Goal: Task Accomplishment & Management: Manage account settings

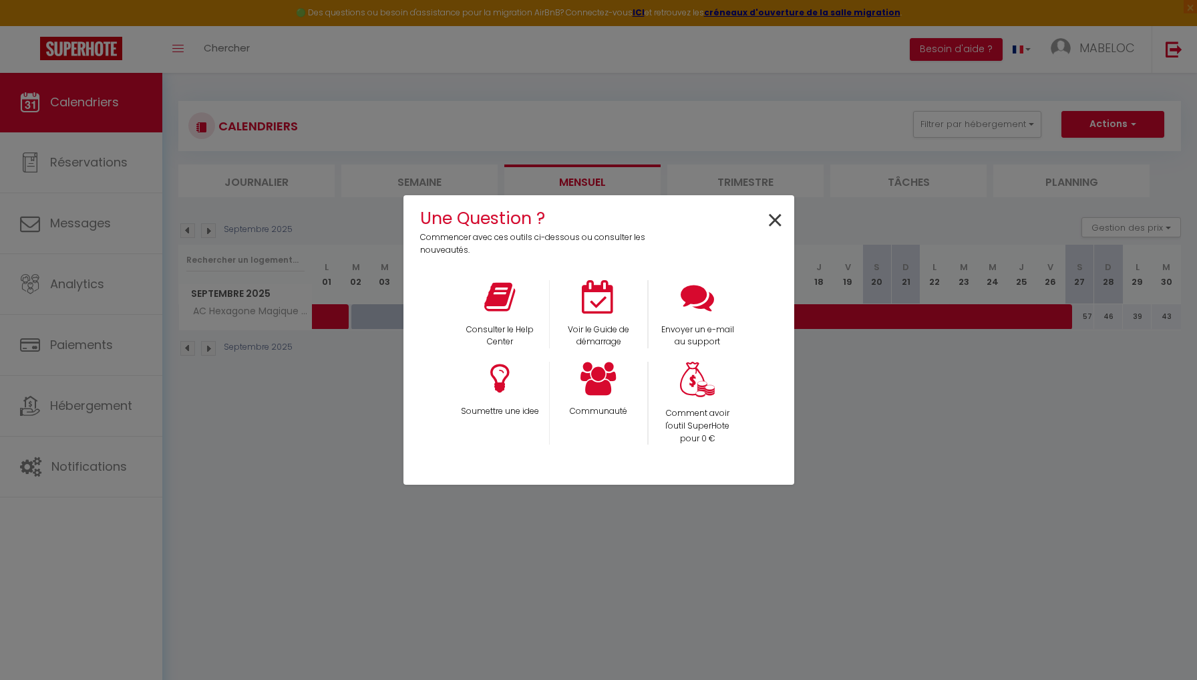
click at [776, 220] on span "×" at bounding box center [775, 221] width 18 height 42
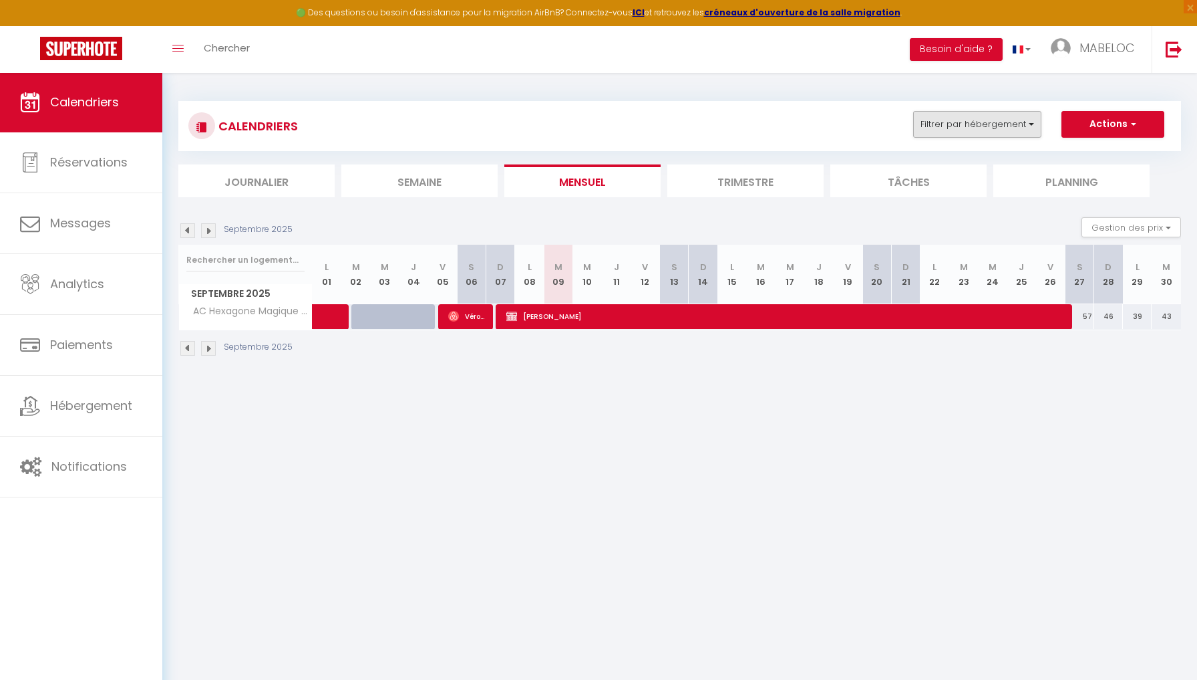
click at [970, 126] on button "Filtrer par hébergement" at bounding box center [977, 124] width 128 height 27
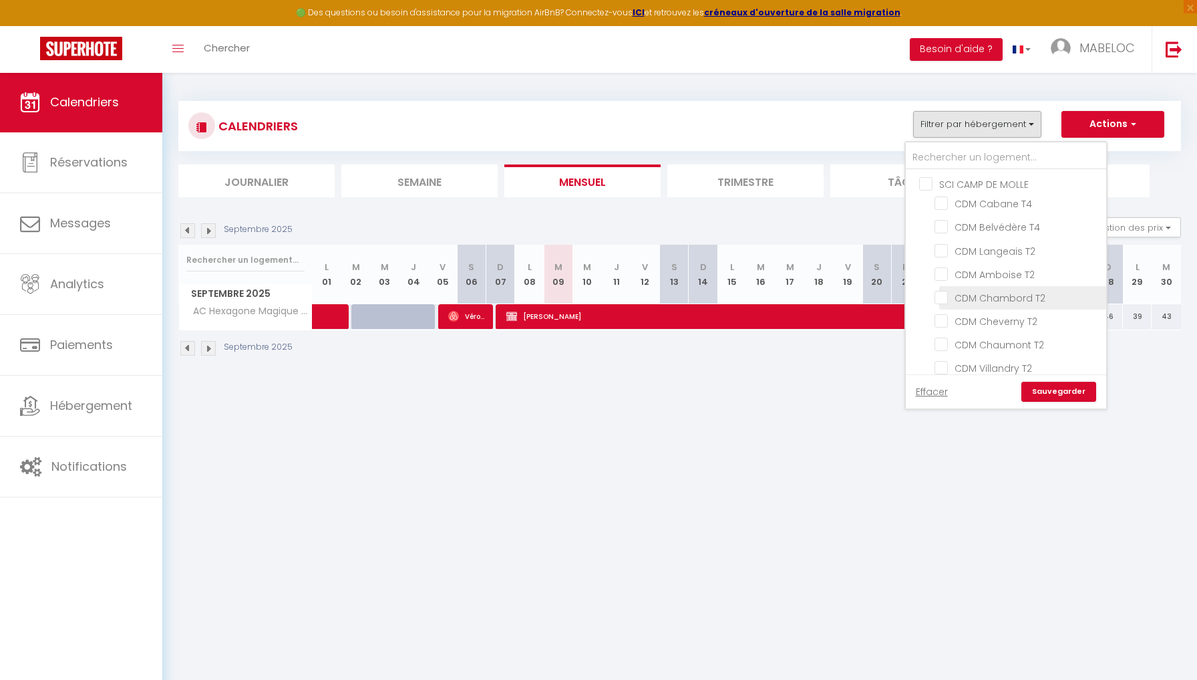
click at [945, 304] on li "CDM Chambord T2" at bounding box center [1022, 297] width 167 height 23
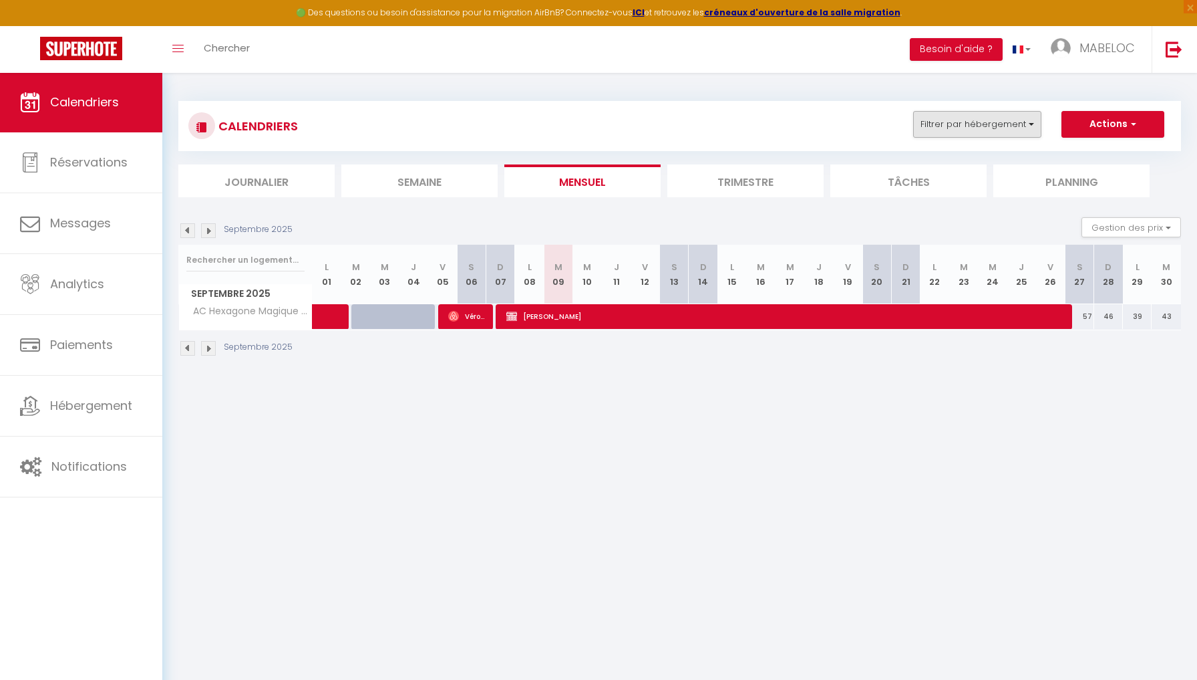
click at [1030, 126] on button "Filtrer par hébergement" at bounding box center [977, 124] width 128 height 27
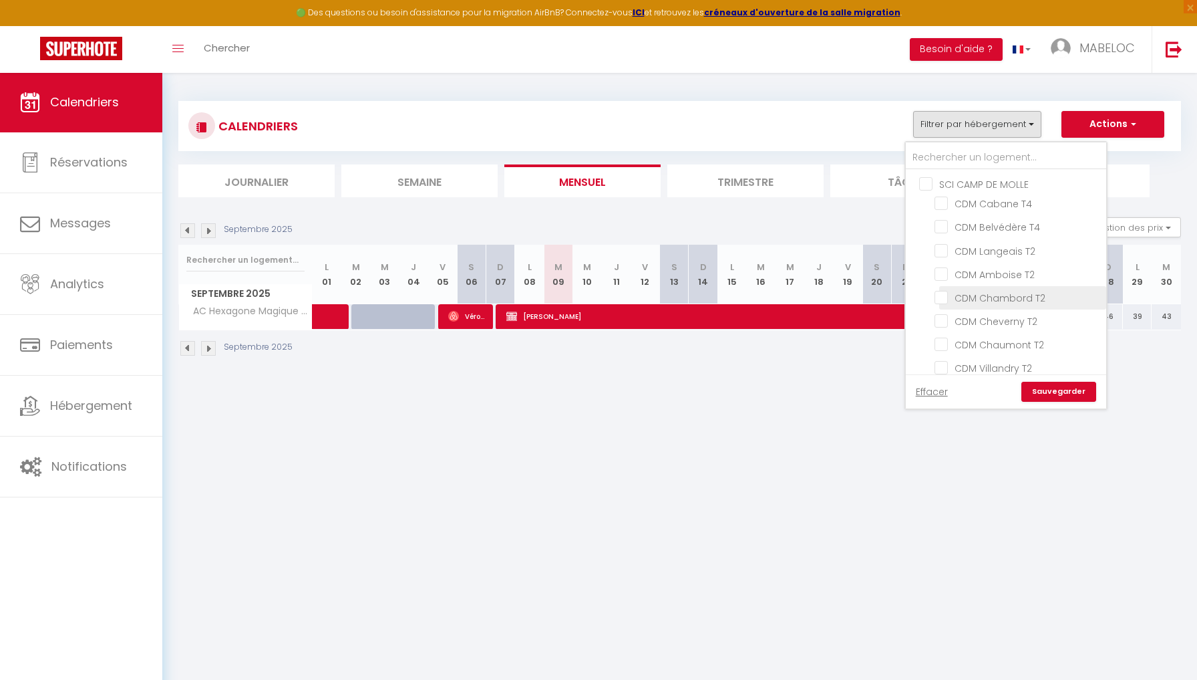
click at [939, 293] on input "CDM Chambord T2" at bounding box center [1018, 296] width 167 height 13
checkbox input "true"
checkbox input "false"
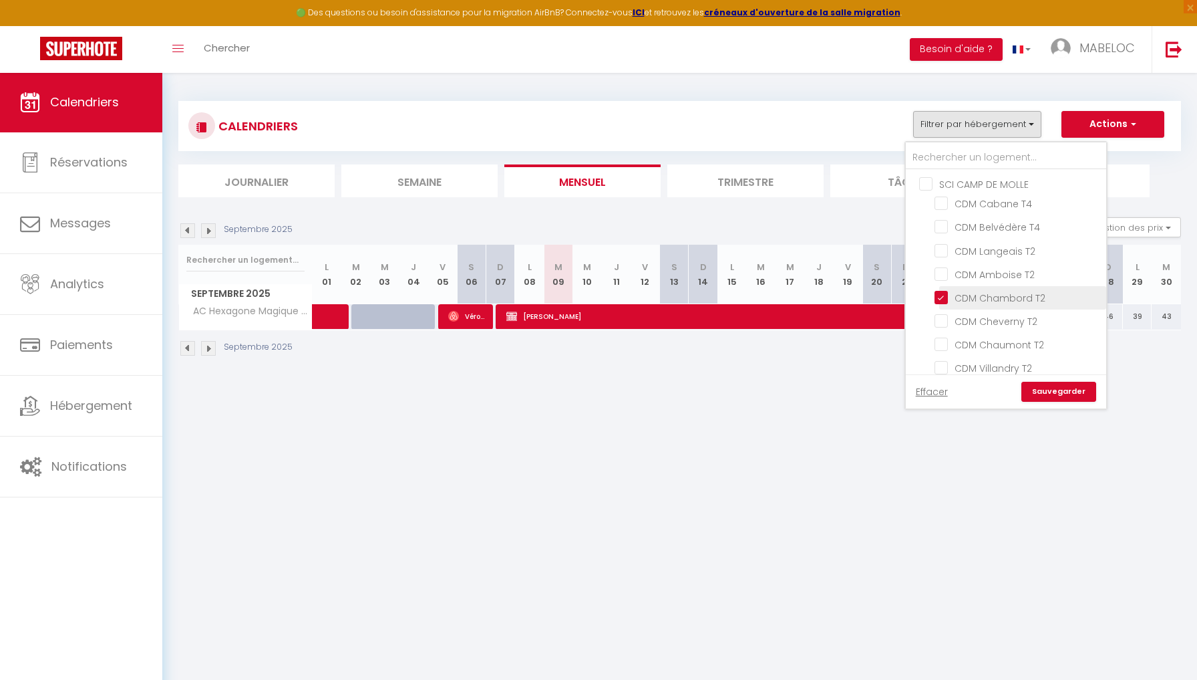
checkbox input "false"
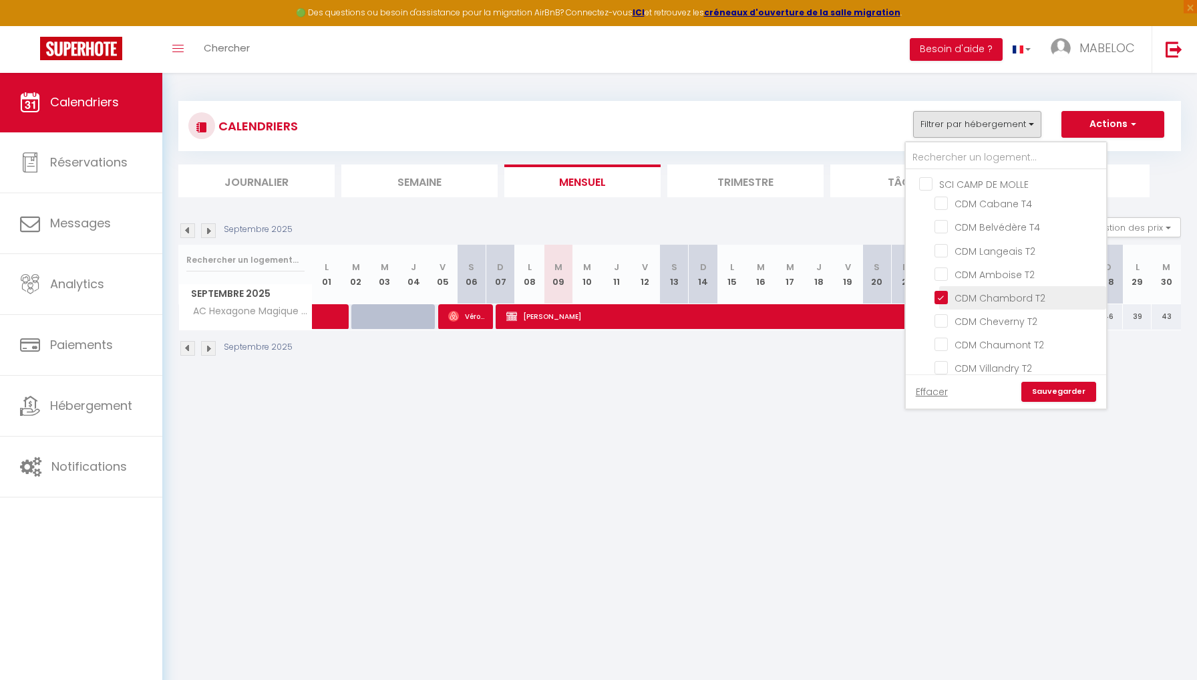
checkbox input "false"
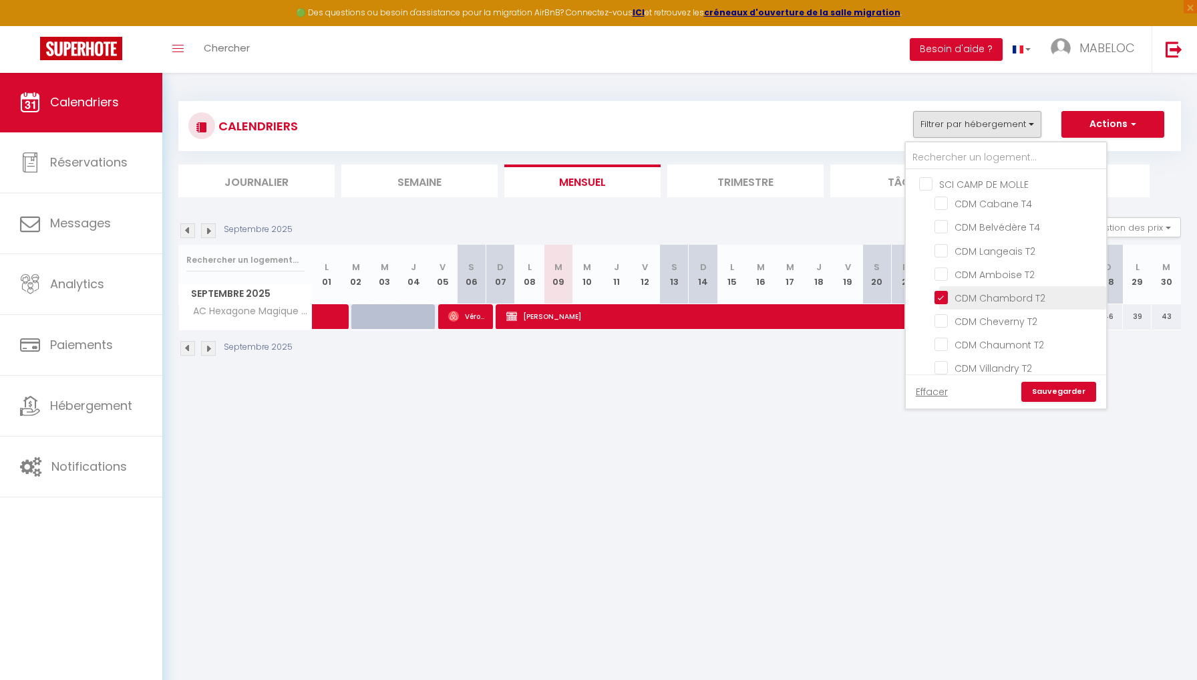
checkbox input "false"
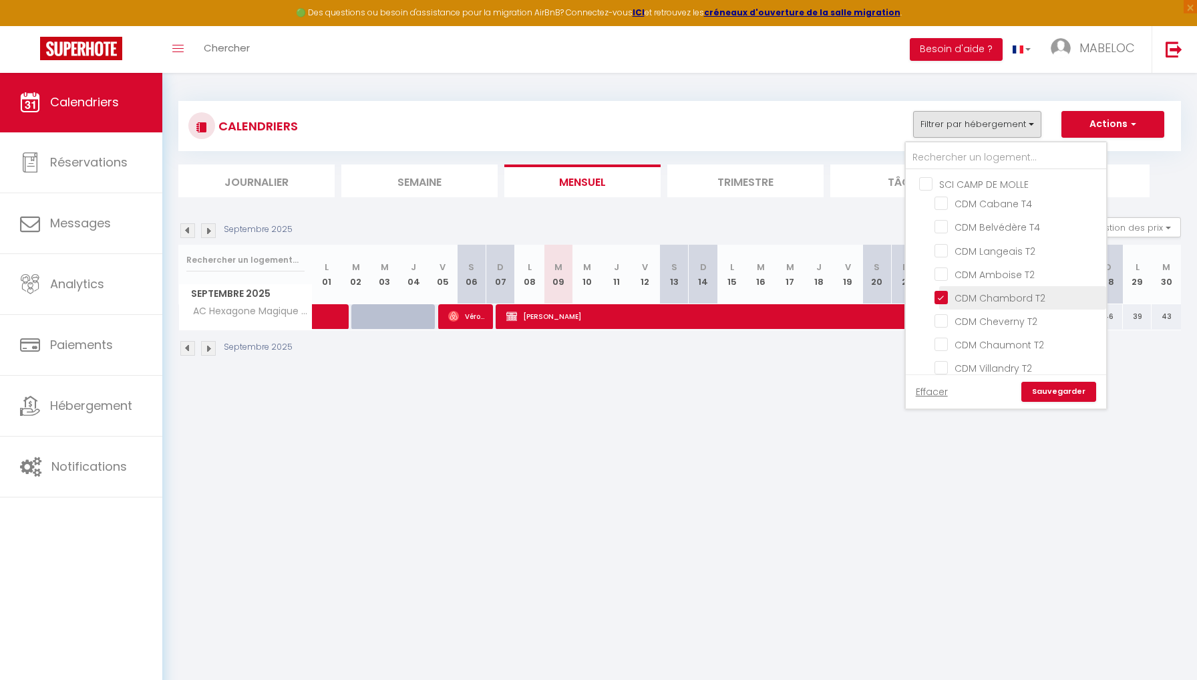
checkbox input "false"
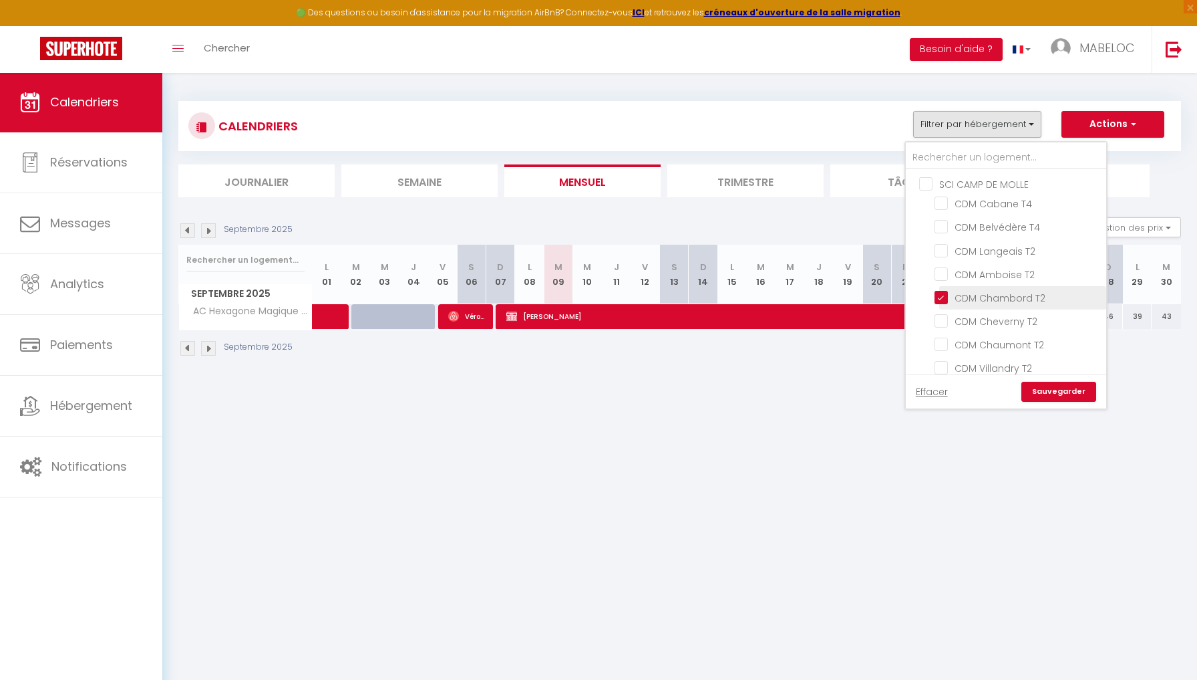
checkbox input "false"
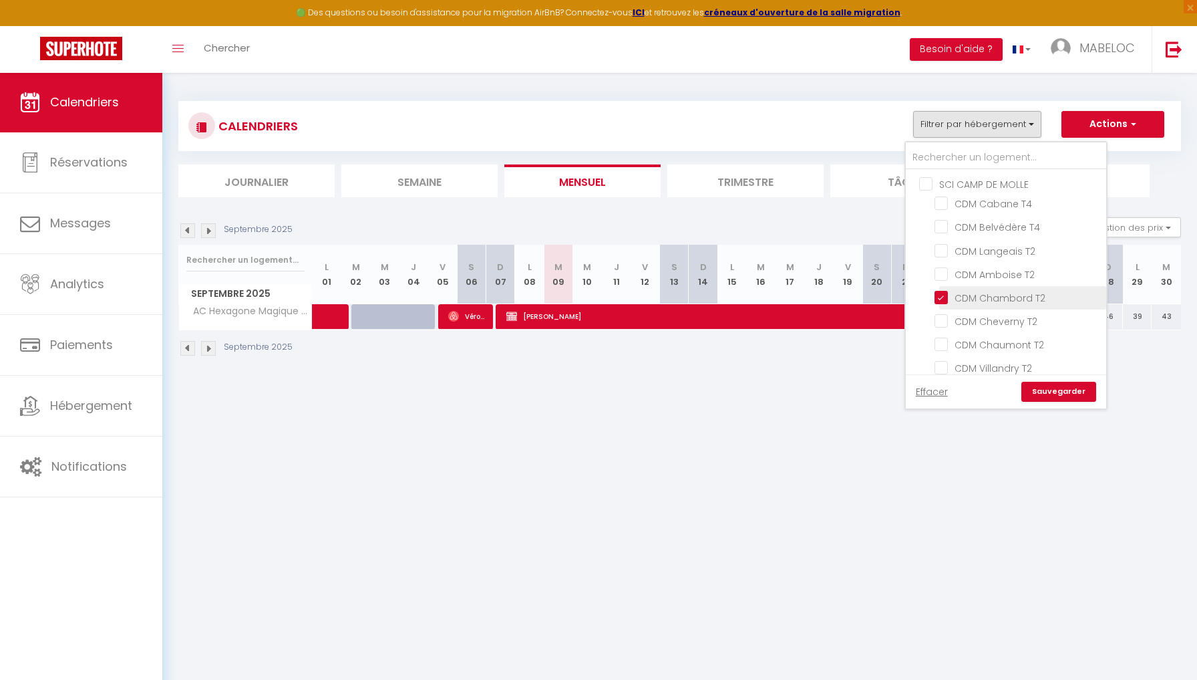
checkbox input "false"
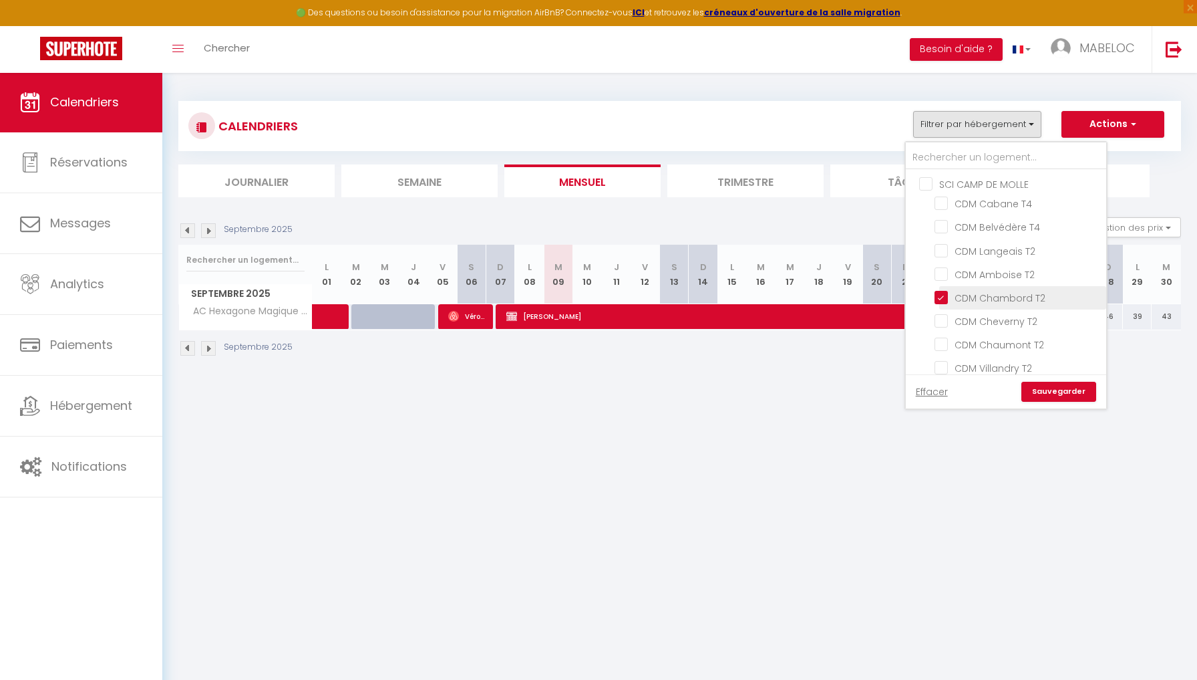
checkbox input "false"
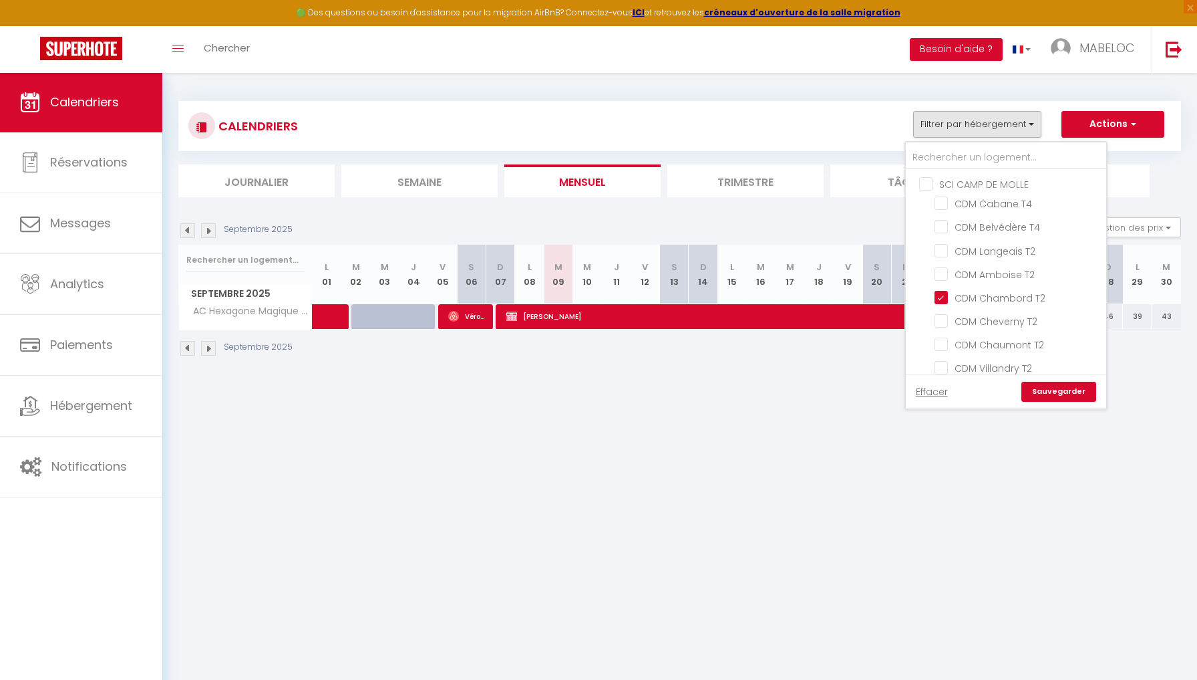
click at [1040, 390] on link "Sauvegarder" at bounding box center [1059, 392] width 75 height 20
select select
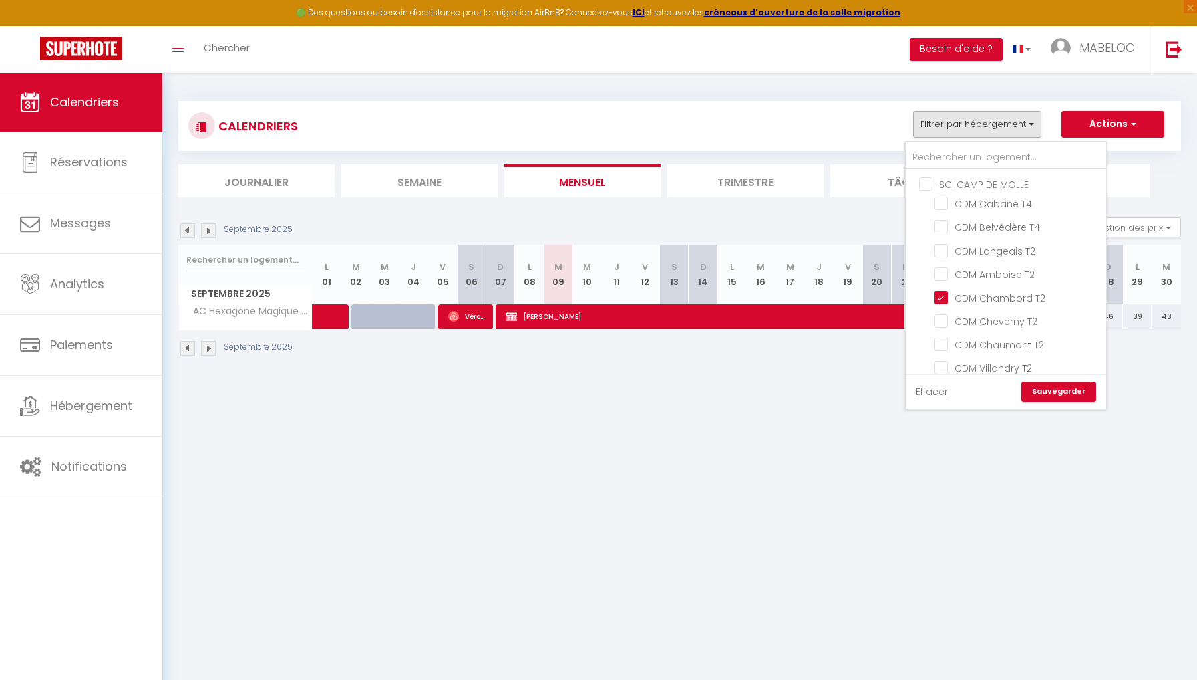
select select
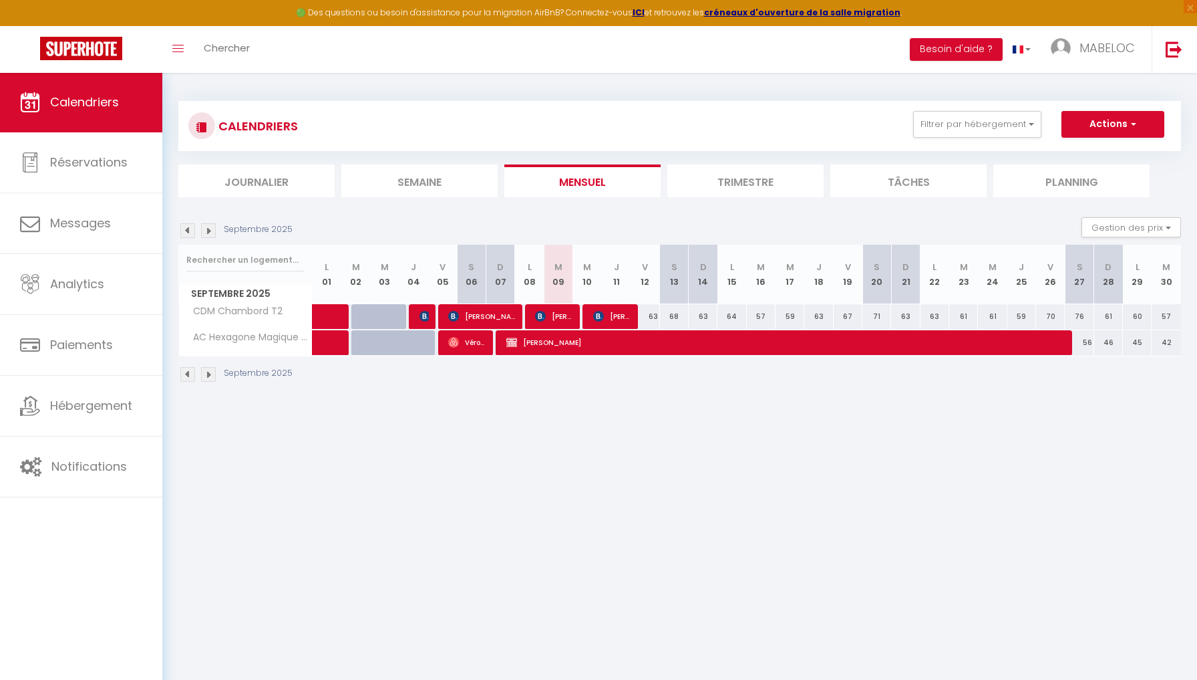
click at [559, 309] on span "[PERSON_NAME] [PERSON_NAME]" at bounding box center [554, 315] width 38 height 25
select select "OK"
select select "0"
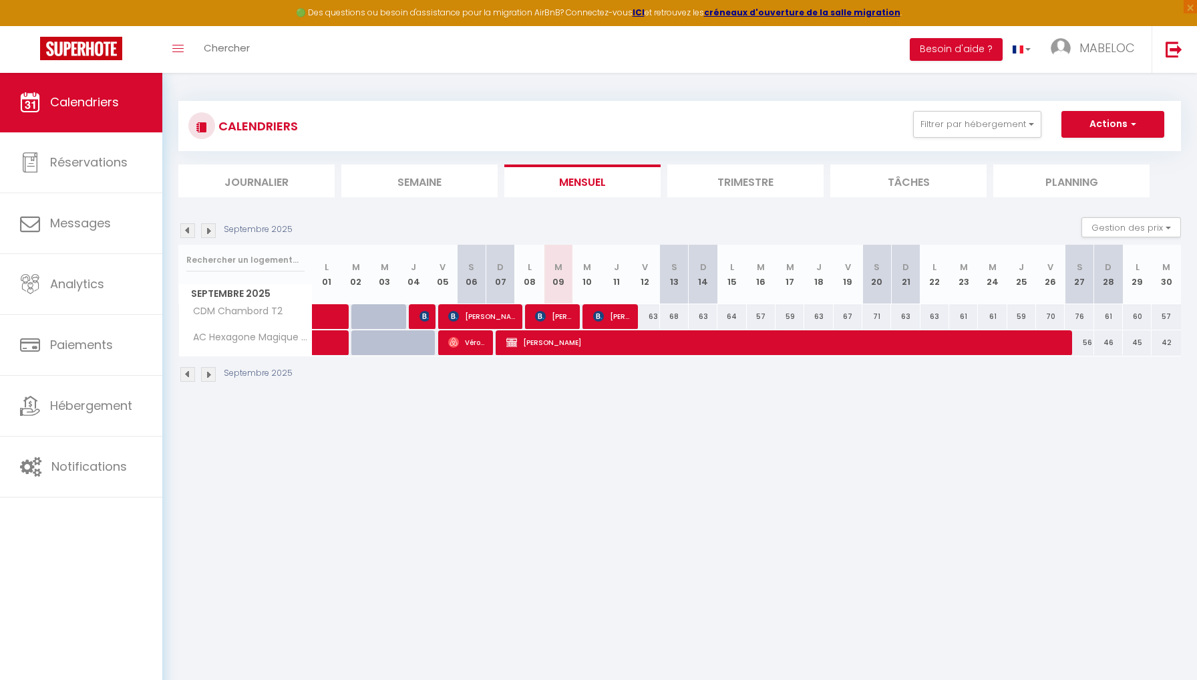
select select "1"
select select
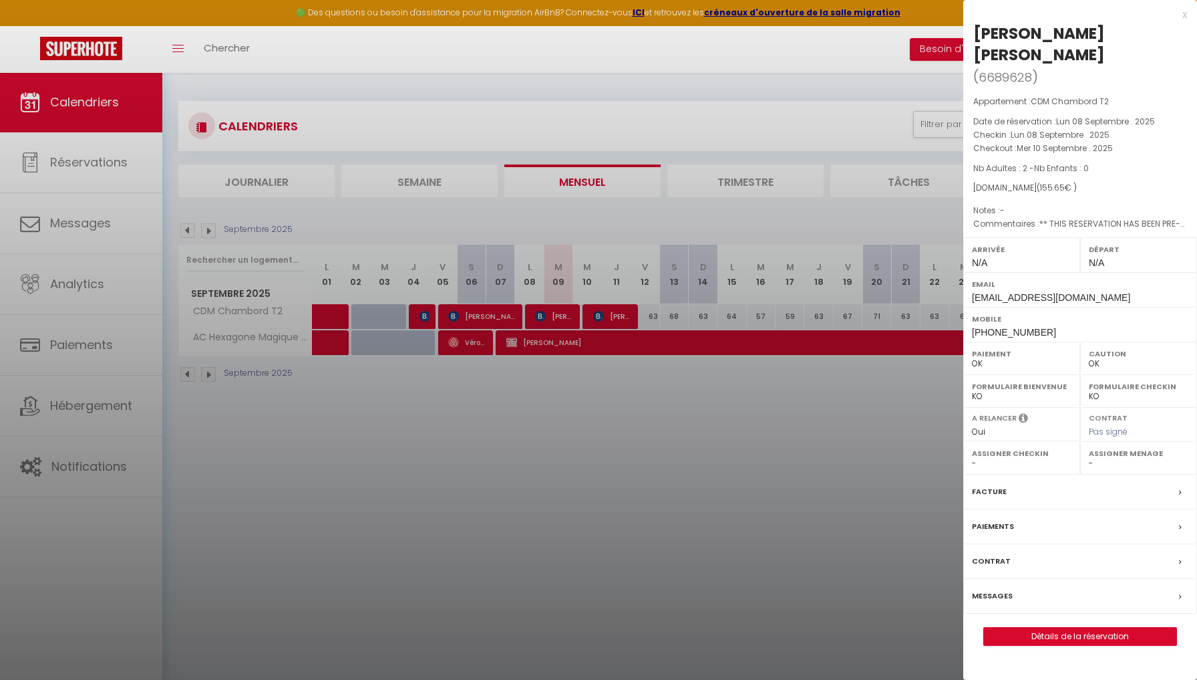
select select "21996"
click at [587, 402] on div at bounding box center [598, 340] width 1197 height 680
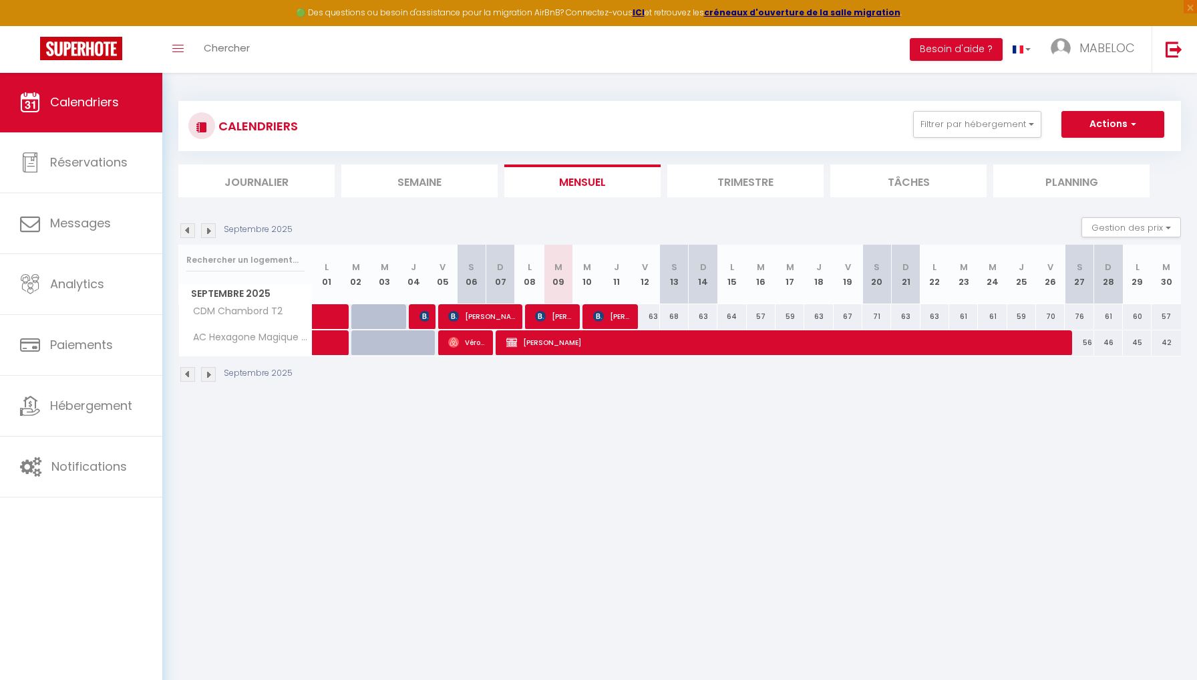
click at [602, 314] on img at bounding box center [598, 316] width 11 height 11
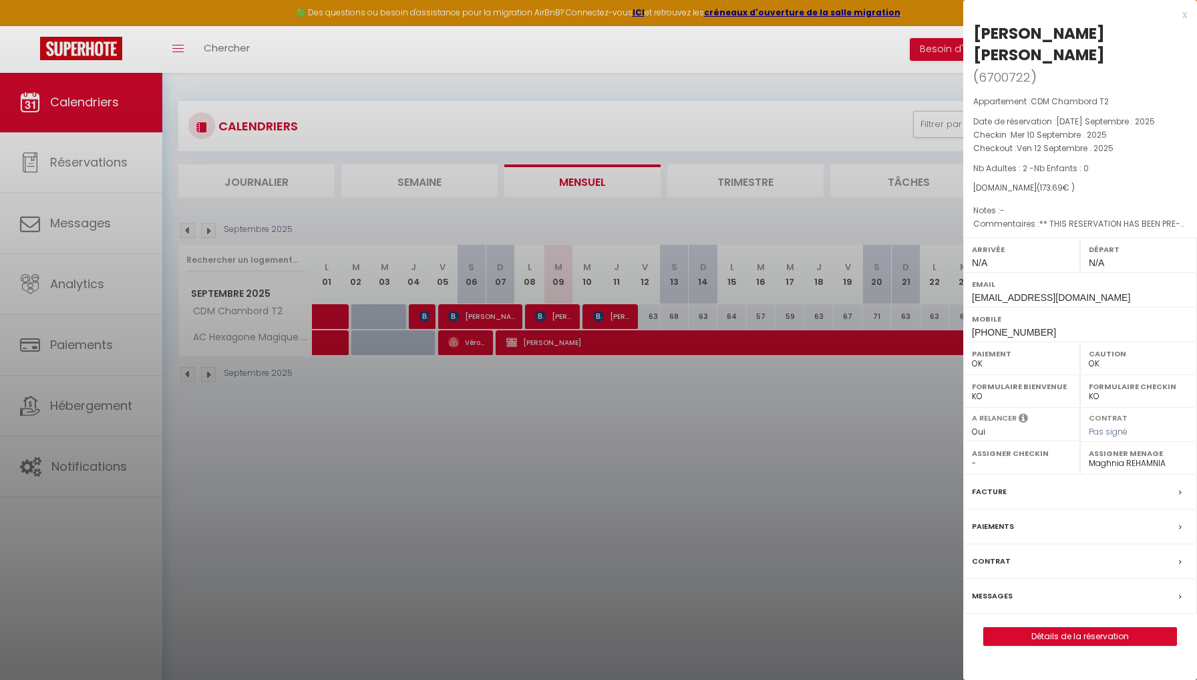
click at [601, 403] on div at bounding box center [598, 340] width 1197 height 680
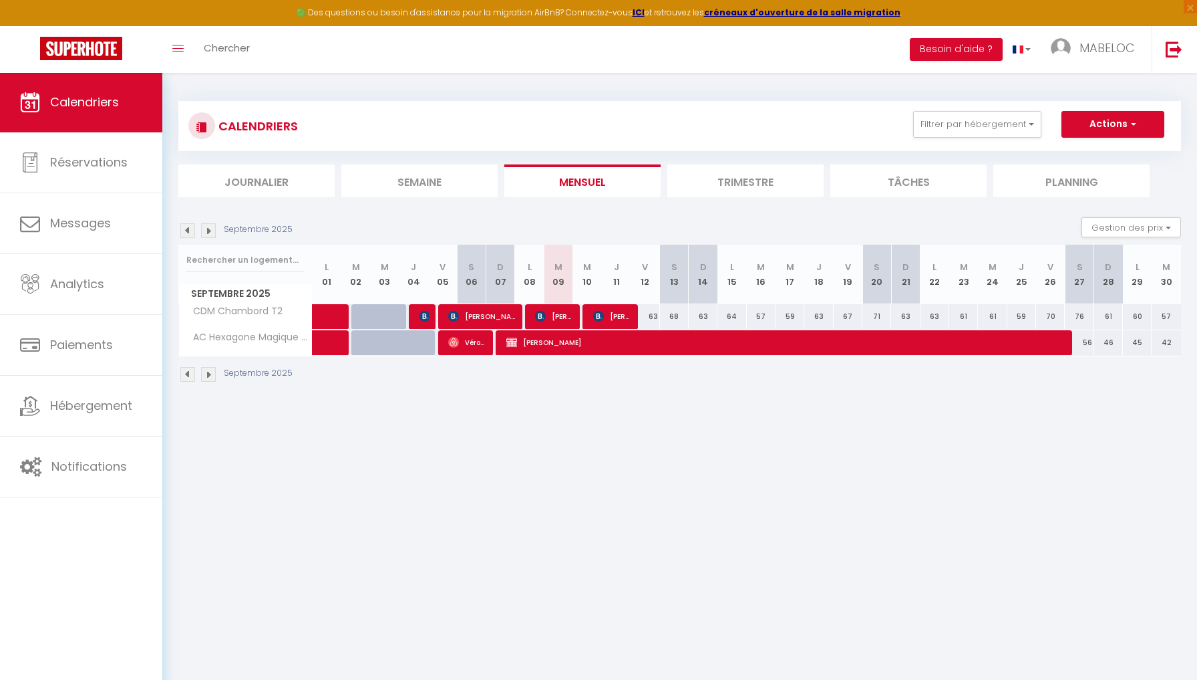
click at [427, 318] on img at bounding box center [425, 316] width 11 height 11
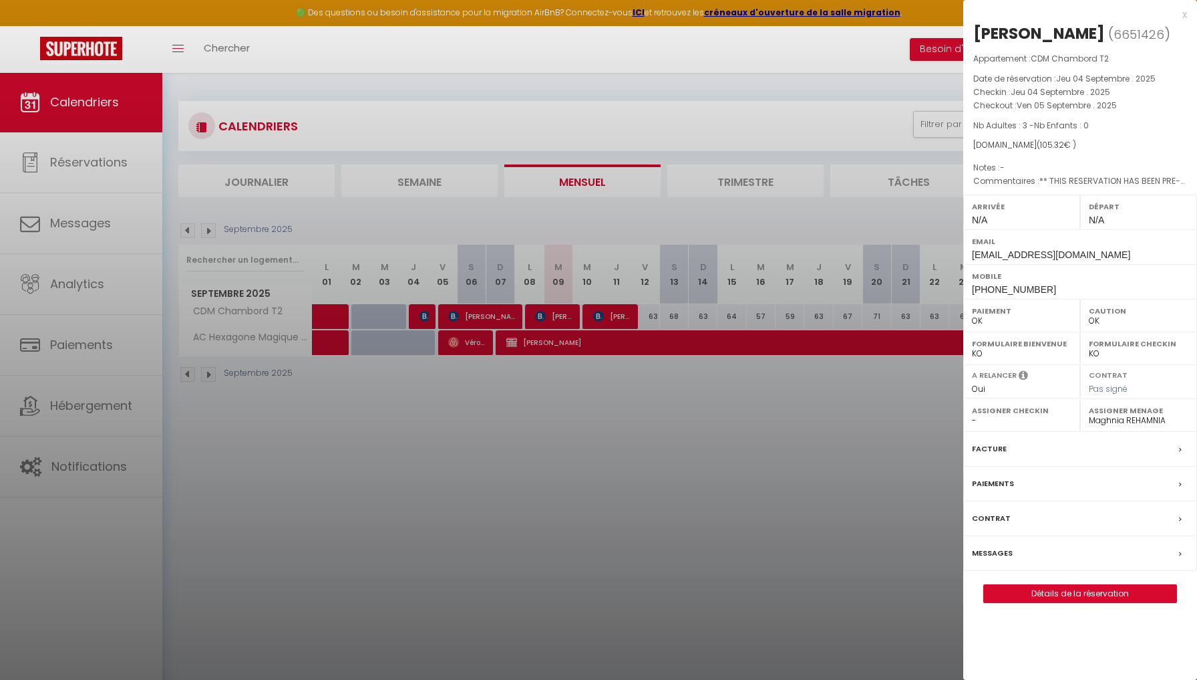
click at [427, 318] on div at bounding box center [598, 340] width 1197 height 680
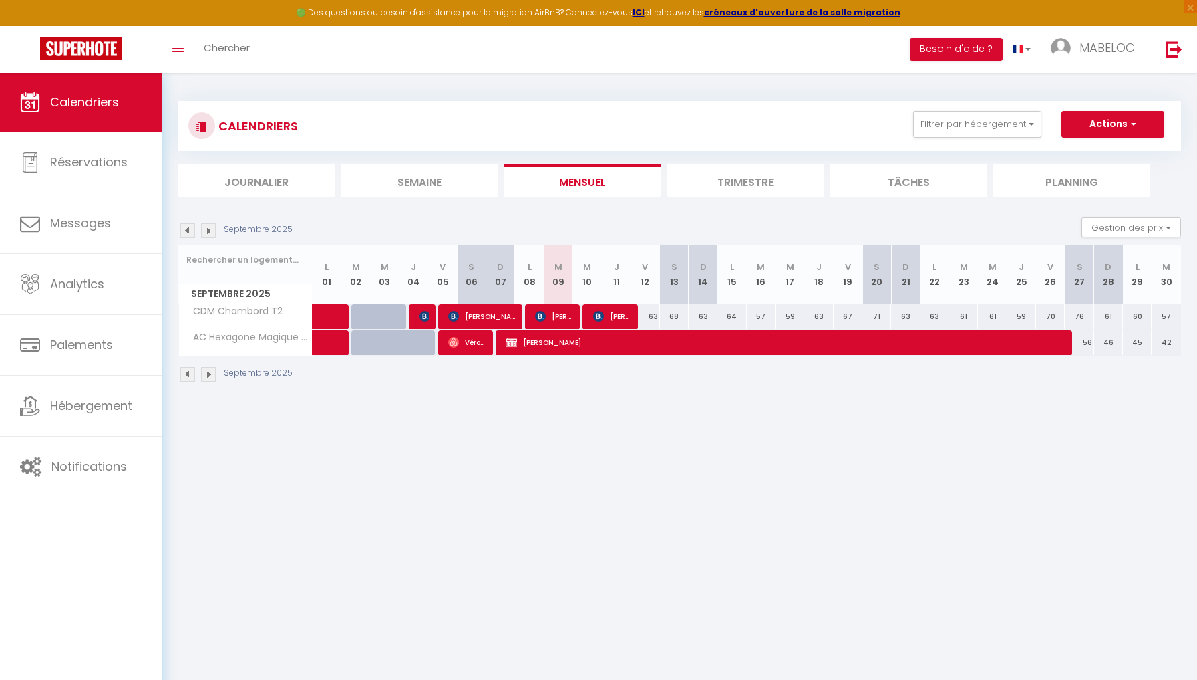
click at [484, 318] on span "[PERSON_NAME]" at bounding box center [481, 315] width 67 height 25
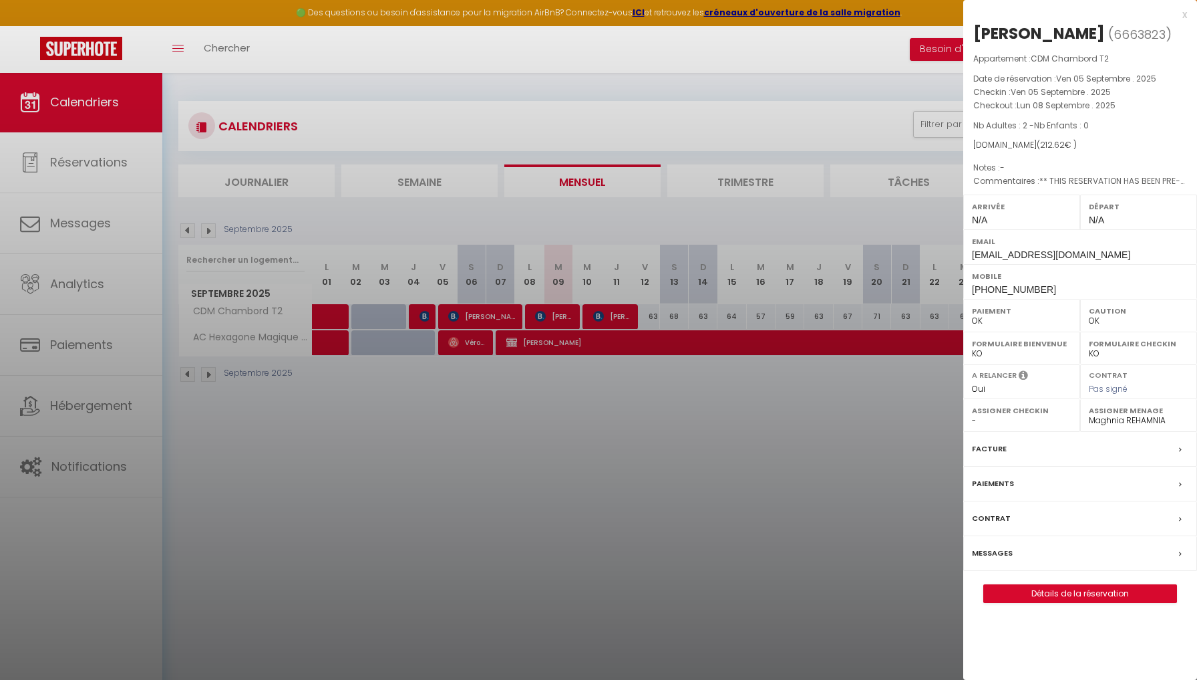
click at [517, 400] on div at bounding box center [598, 340] width 1197 height 680
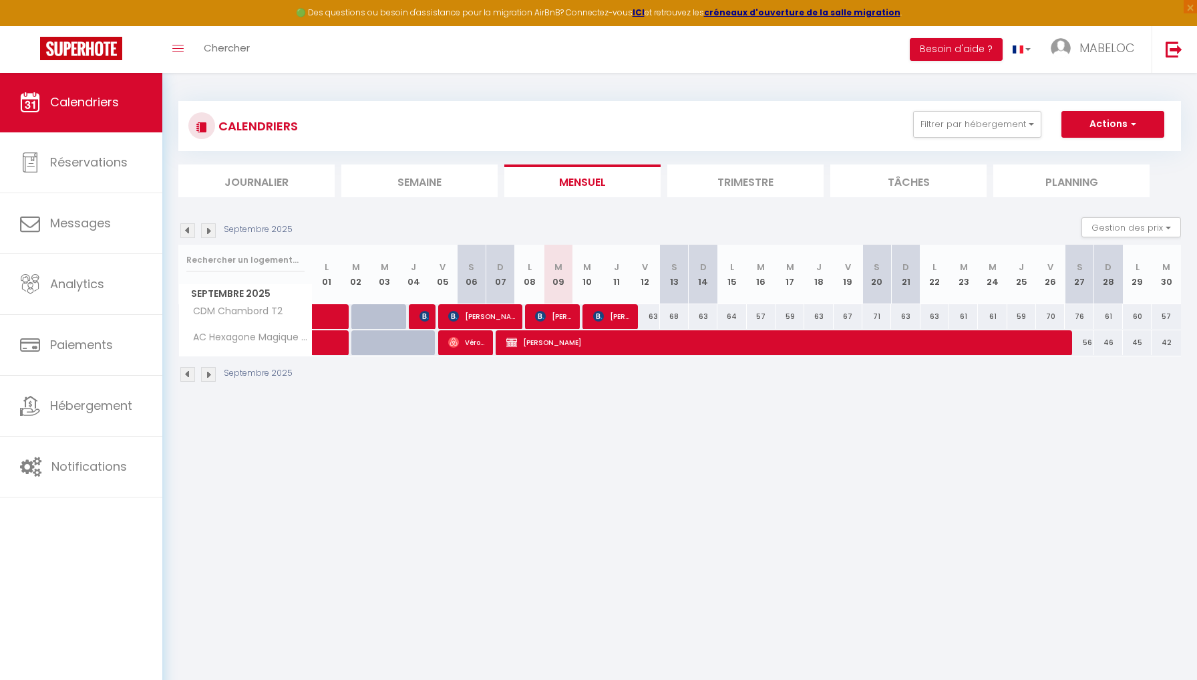
click at [573, 315] on span "[PERSON_NAME] [PERSON_NAME]" at bounding box center [554, 315] width 38 height 25
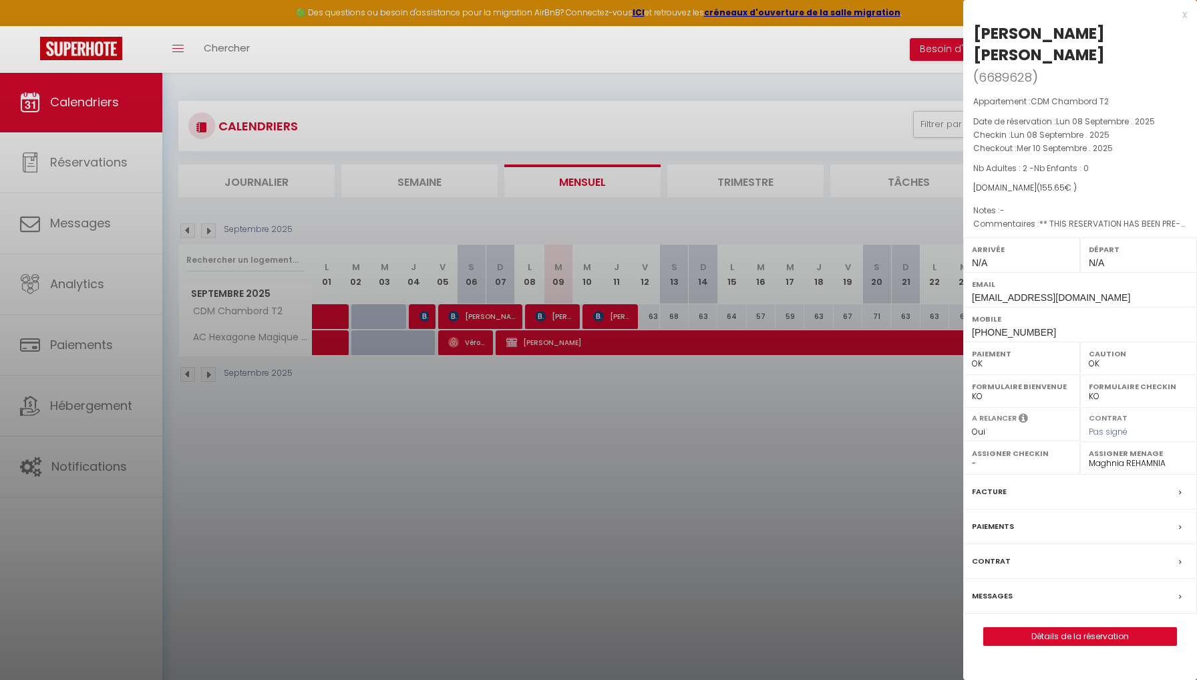
click at [613, 301] on div at bounding box center [598, 340] width 1197 height 680
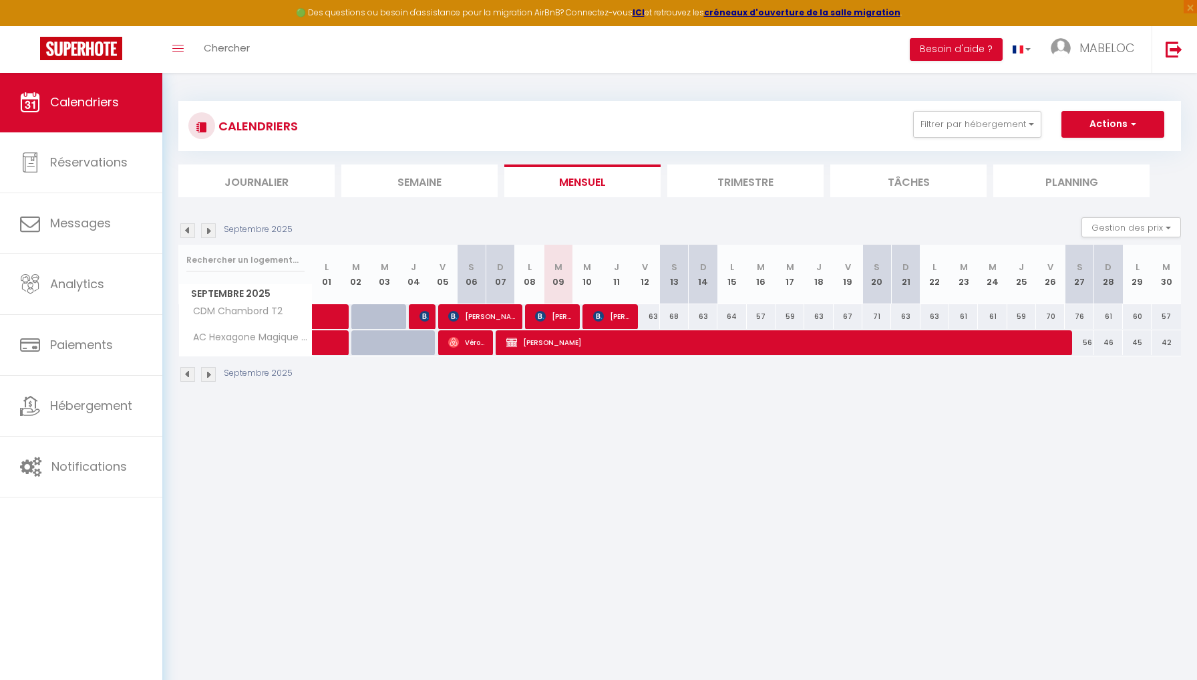
click at [613, 311] on span "[PERSON_NAME] [PERSON_NAME]" at bounding box center [612, 315] width 38 height 25
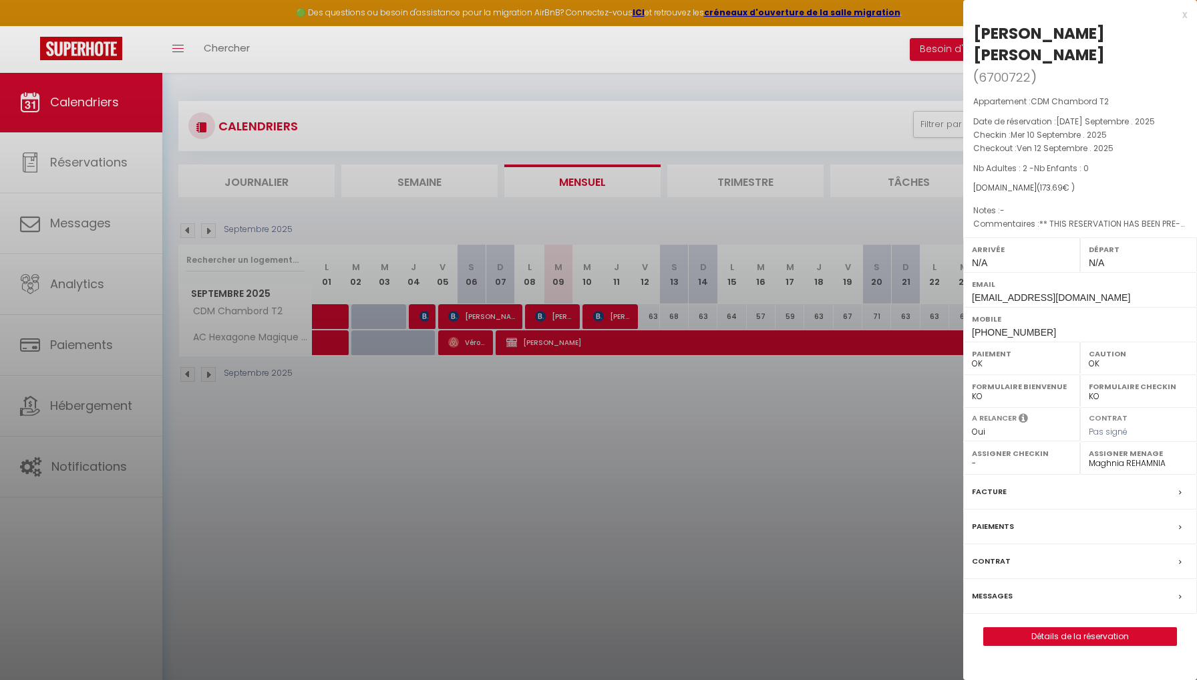
click at [663, 426] on div at bounding box center [598, 340] width 1197 height 680
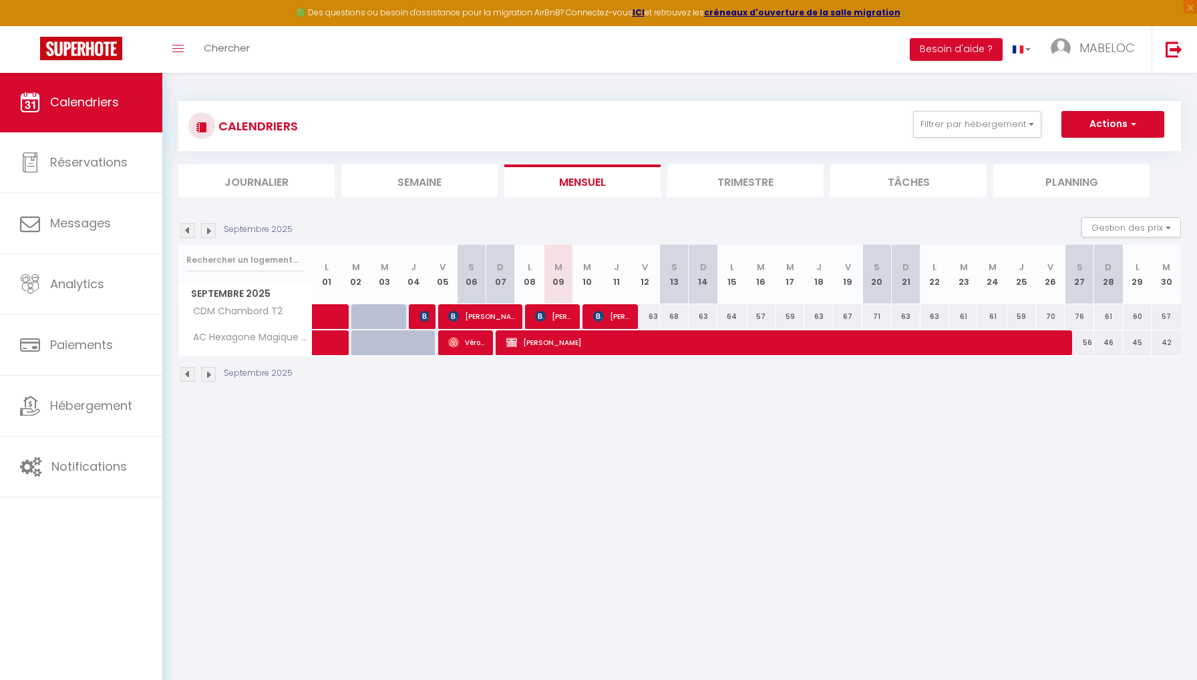
click at [630, 417] on body "🟢 Des questions ou besoin d'assistance pour la migration AirBnB? Connectez-vous…" at bounding box center [598, 412] width 1197 height 680
